Goal: Information Seeking & Learning: Learn about a topic

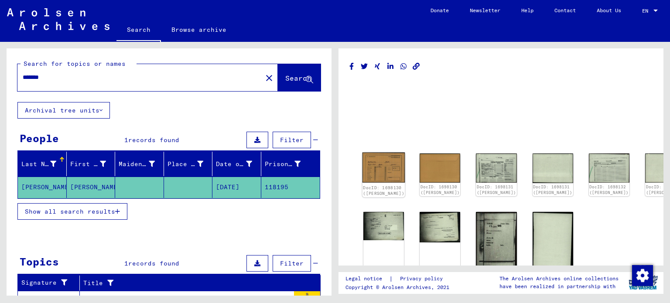
click at [387, 163] on img at bounding box center [384, 168] width 43 height 31
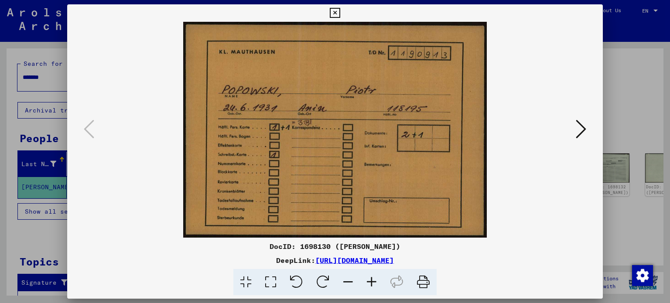
click at [579, 127] on icon at bounding box center [581, 129] width 10 height 21
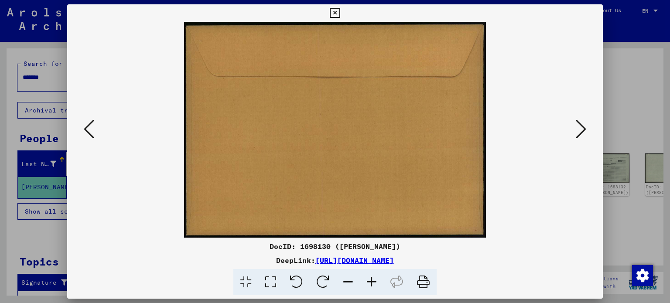
click at [579, 127] on icon at bounding box center [581, 129] width 10 height 21
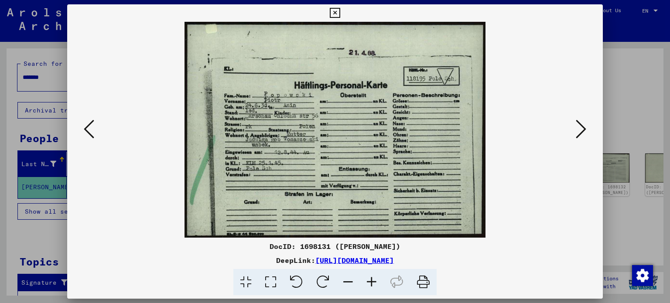
click at [579, 126] on icon at bounding box center [581, 129] width 10 height 21
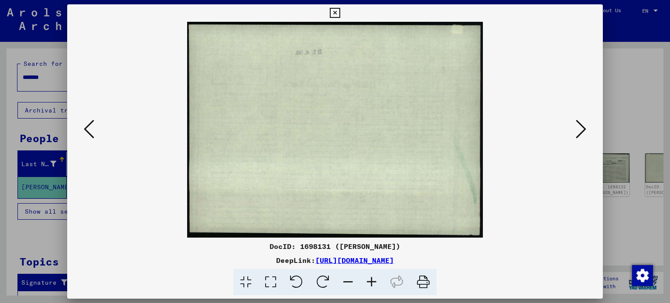
click at [579, 126] on icon at bounding box center [581, 129] width 10 height 21
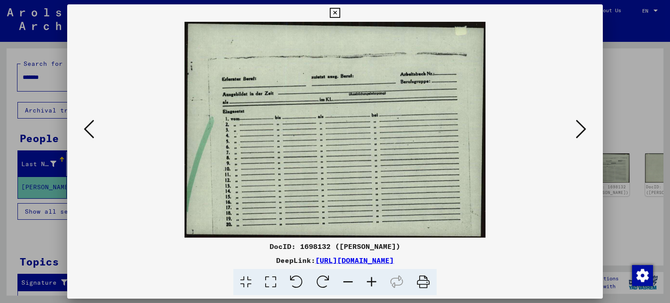
click at [579, 126] on icon at bounding box center [581, 129] width 10 height 21
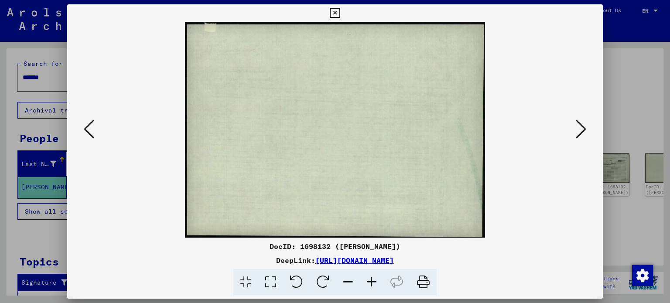
click at [578, 125] on icon at bounding box center [581, 129] width 10 height 21
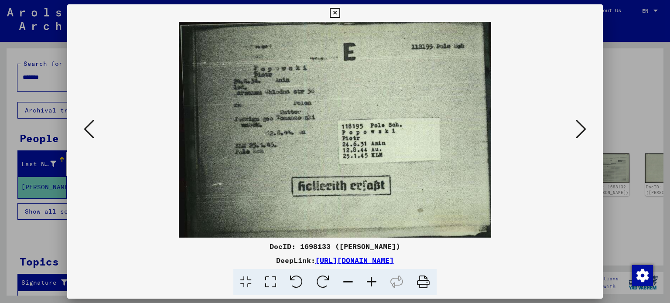
click at [578, 125] on icon at bounding box center [581, 129] width 10 height 21
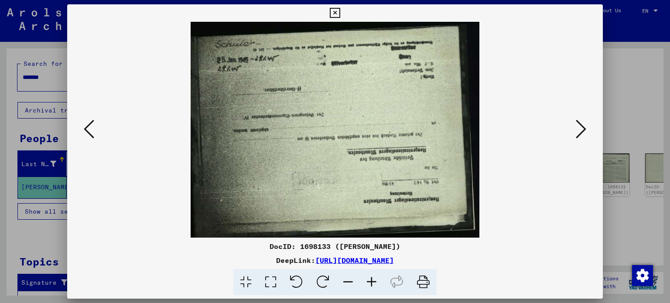
click at [83, 128] on button at bounding box center [89, 129] width 16 height 25
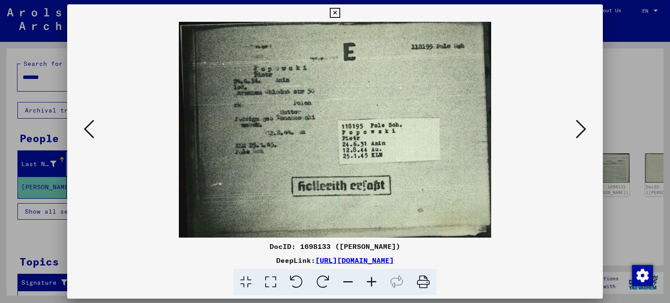
click at [581, 119] on icon at bounding box center [581, 129] width 10 height 21
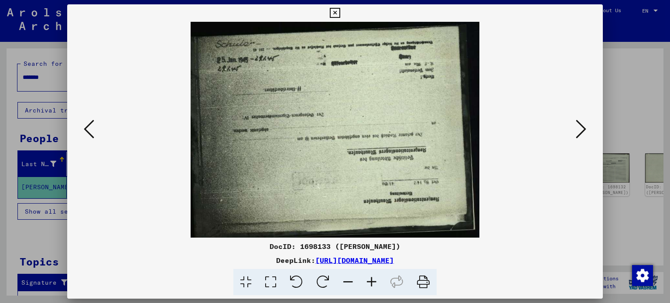
click at [89, 126] on icon at bounding box center [89, 129] width 10 height 21
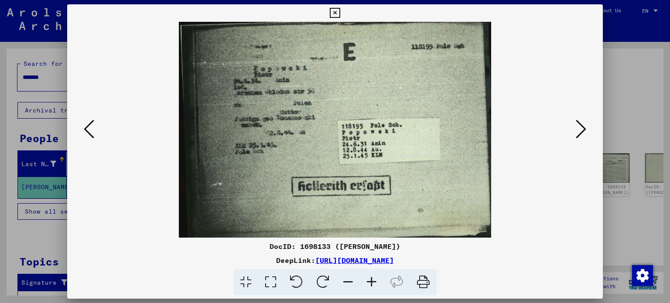
click at [574, 130] on button at bounding box center [581, 129] width 16 height 25
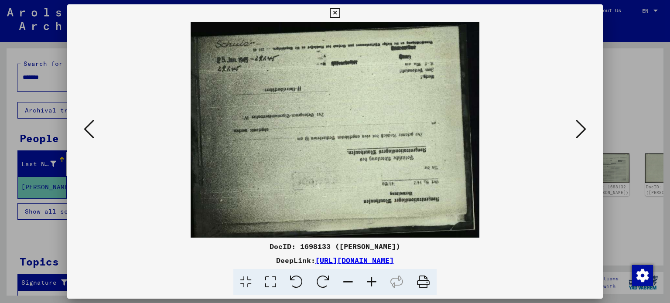
click at [574, 130] on button at bounding box center [581, 129] width 16 height 25
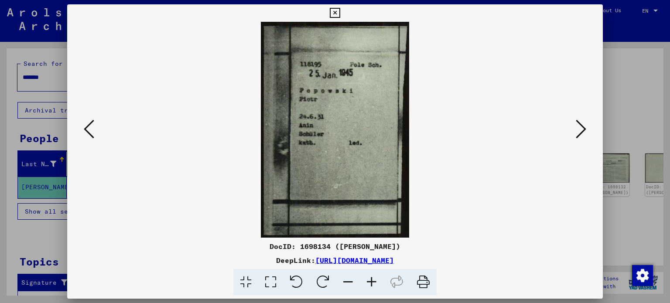
drag, startPoint x: 571, startPoint y: 130, endPoint x: 576, endPoint y: 127, distance: 6.7
click at [576, 127] on div at bounding box center [335, 130] width 536 height 216
click at [584, 123] on icon at bounding box center [581, 129] width 10 height 21
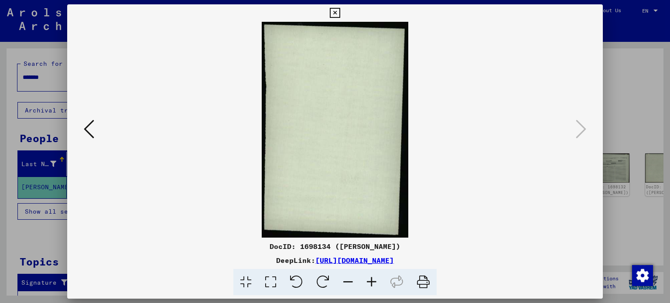
click at [91, 134] on icon at bounding box center [89, 129] width 10 height 21
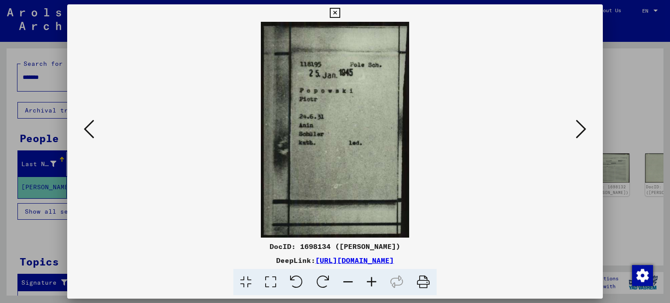
click at [91, 134] on icon at bounding box center [89, 129] width 10 height 21
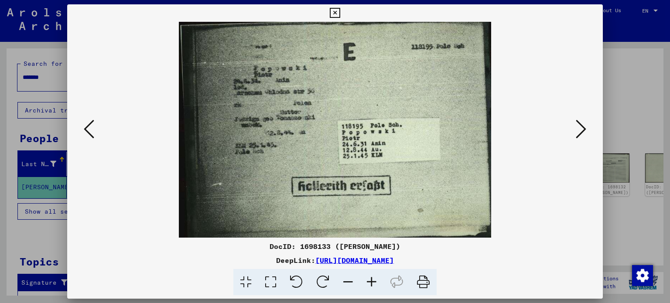
click at [91, 134] on icon at bounding box center [89, 129] width 10 height 21
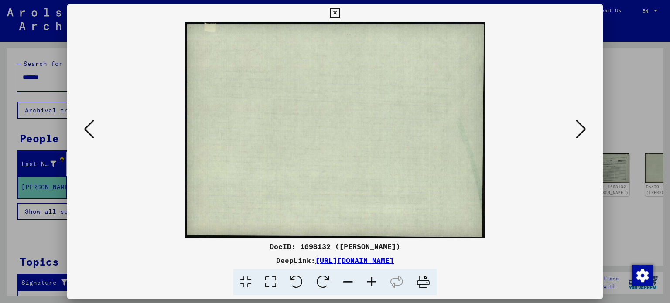
click at [91, 134] on icon at bounding box center [89, 129] width 10 height 21
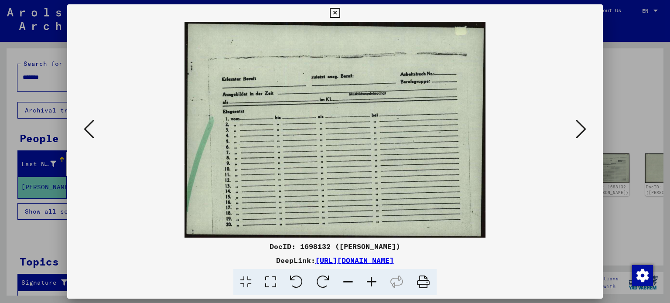
click at [91, 134] on icon at bounding box center [89, 129] width 10 height 21
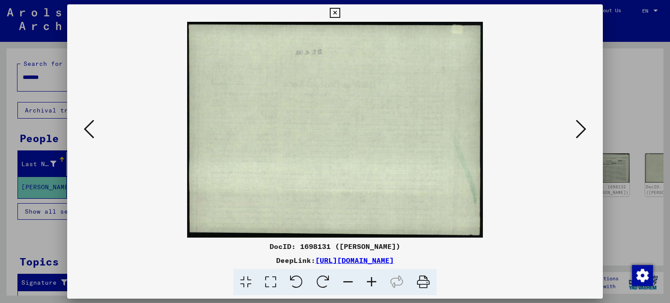
click at [91, 134] on icon at bounding box center [89, 129] width 10 height 21
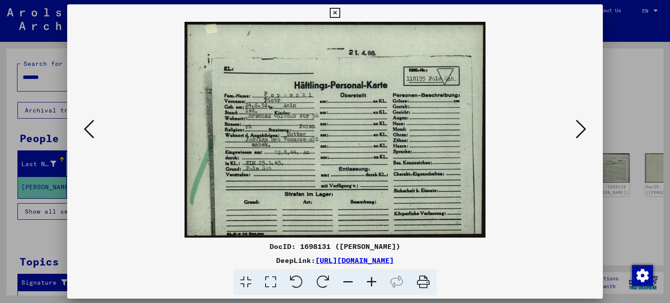
click at [91, 134] on icon at bounding box center [89, 129] width 10 height 21
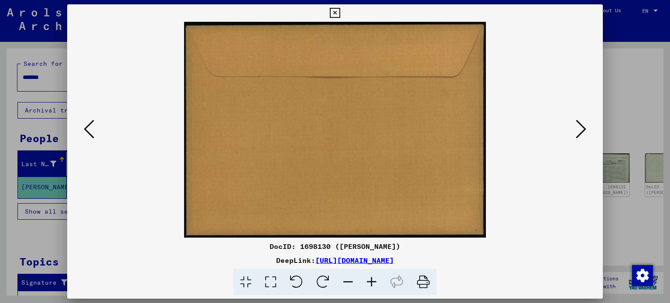
click at [585, 127] on icon at bounding box center [581, 129] width 10 height 21
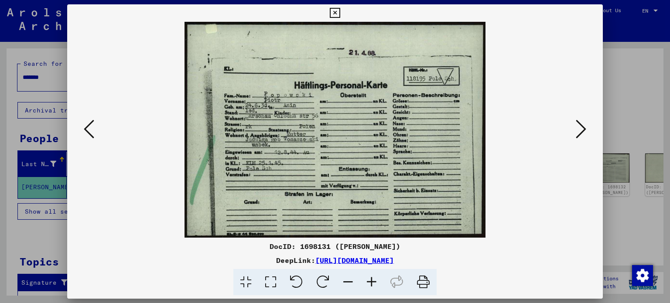
drag, startPoint x: 346, startPoint y: 82, endPoint x: 360, endPoint y: 110, distance: 31.6
click at [360, 110] on img at bounding box center [335, 130] width 477 height 216
click at [336, 13] on icon at bounding box center [335, 13] width 10 height 10
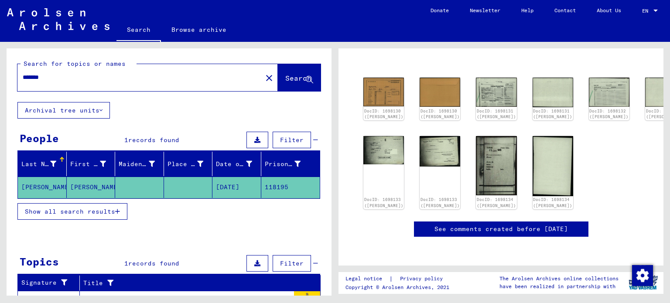
scroll to position [131, 0]
